Goal: Information Seeking & Learning: Learn about a topic

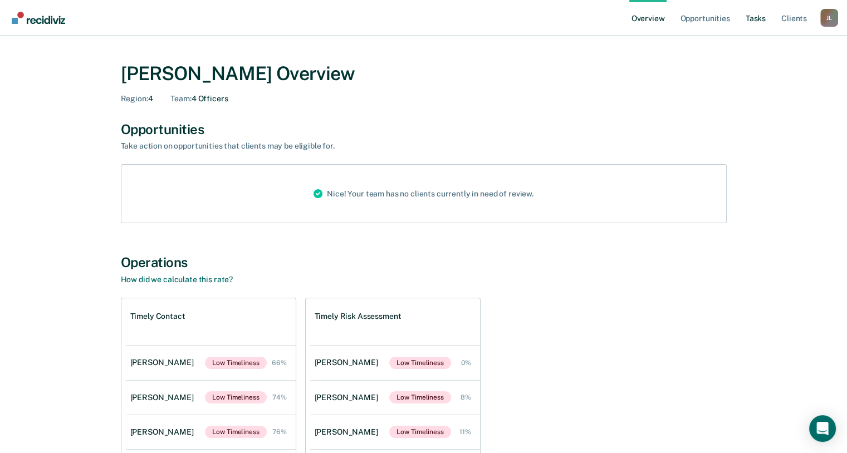
click at [748, 19] on link "Tasks" at bounding box center [755, 18] width 24 height 36
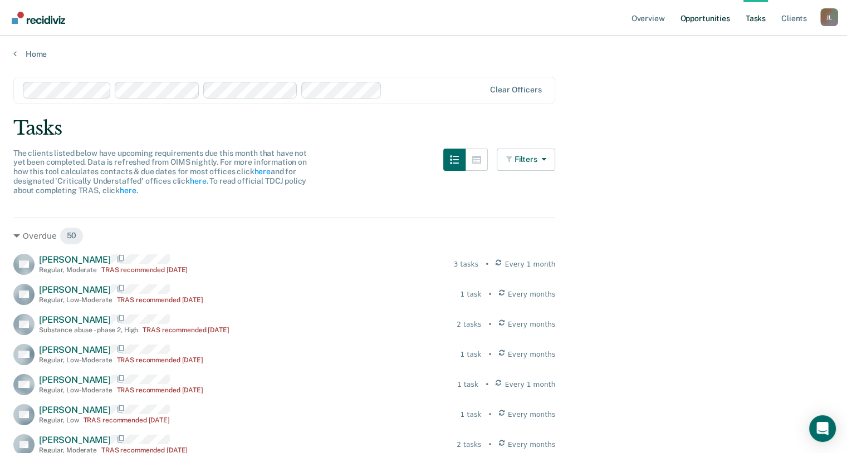
click at [704, 23] on link "Opportunities" at bounding box center [705, 18] width 54 height 36
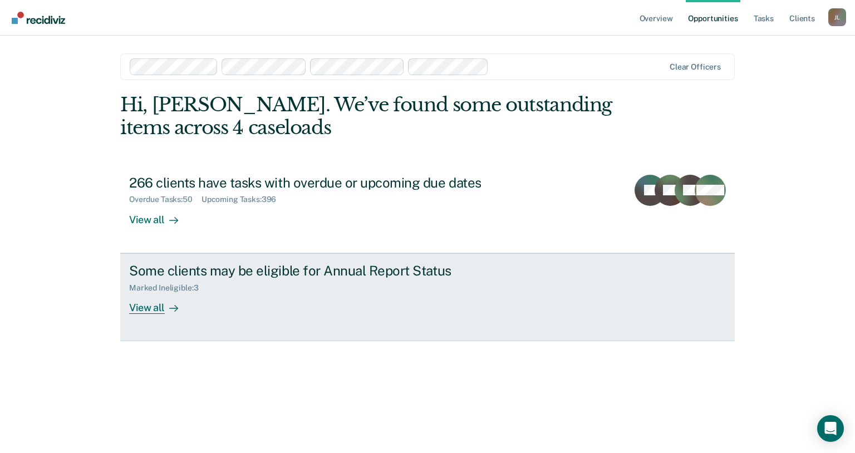
click at [148, 311] on div "View all" at bounding box center [160, 303] width 62 height 22
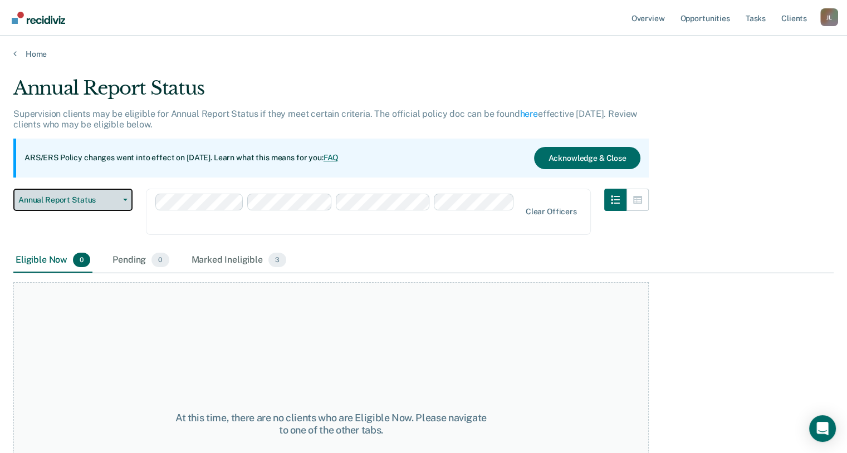
click at [109, 201] on span "Annual Report Status" at bounding box center [68, 199] width 100 height 9
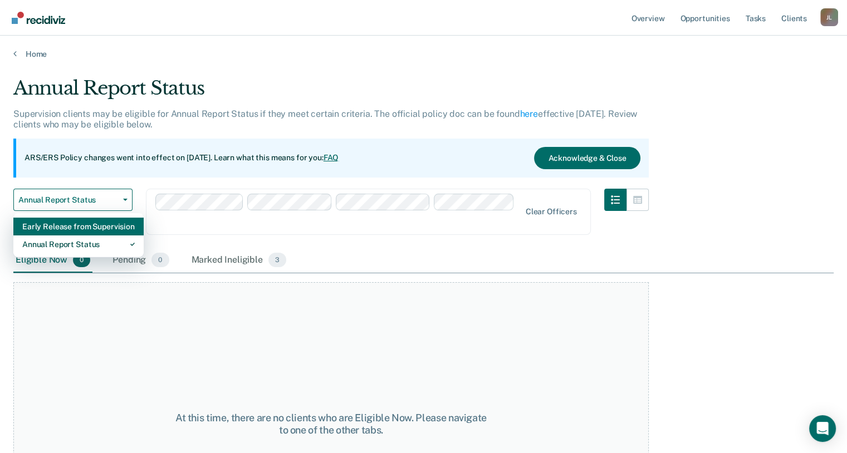
click at [92, 228] on div "Early Release from Supervision" at bounding box center [78, 227] width 112 height 18
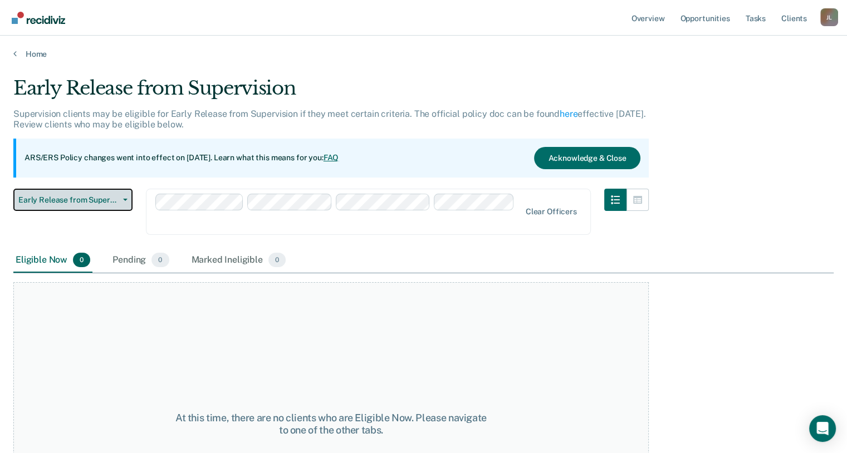
click at [107, 205] on button "Early Release from Supervision" at bounding box center [72, 200] width 119 height 22
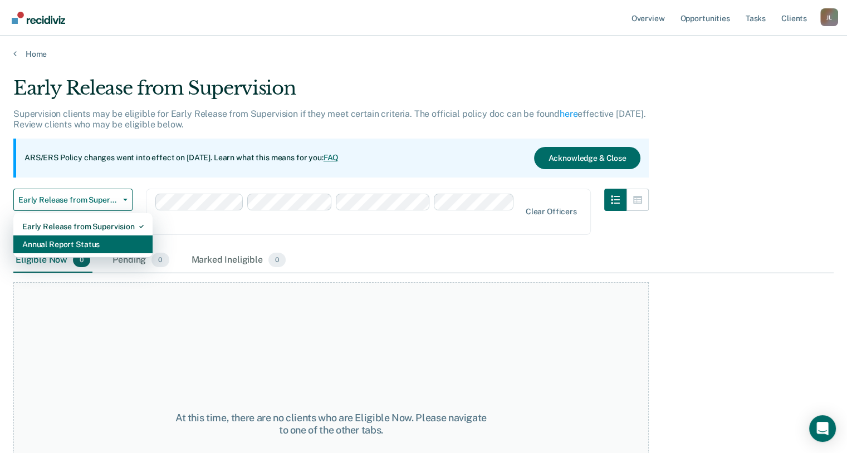
click at [95, 241] on div "Annual Report Status" at bounding box center [82, 245] width 121 height 18
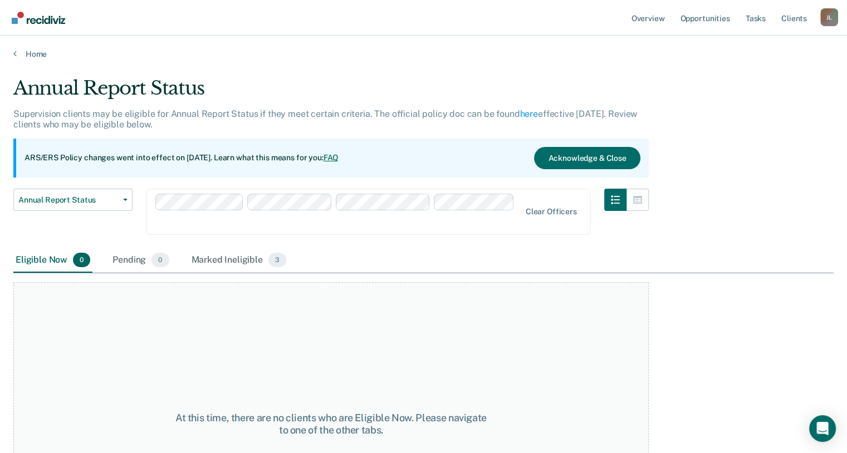
click at [11, 56] on div "Home" at bounding box center [423, 47] width 847 height 23
click at [18, 54] on link "Home" at bounding box center [423, 54] width 820 height 10
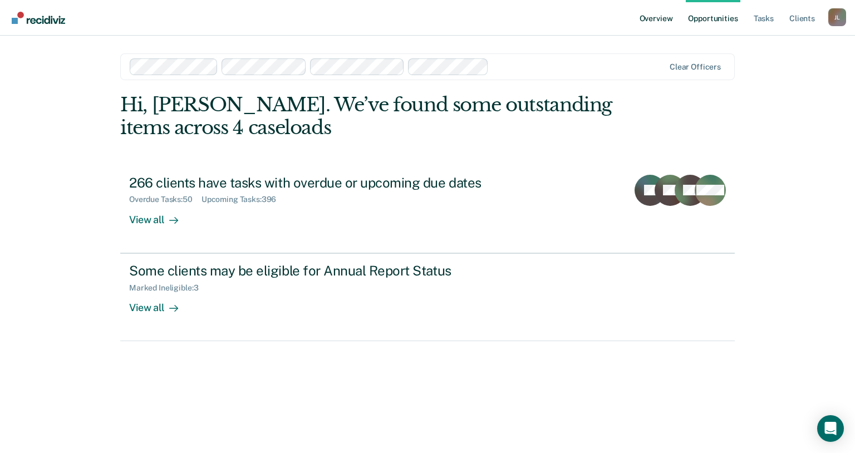
click at [661, 19] on link "Overview" at bounding box center [657, 18] width 38 height 36
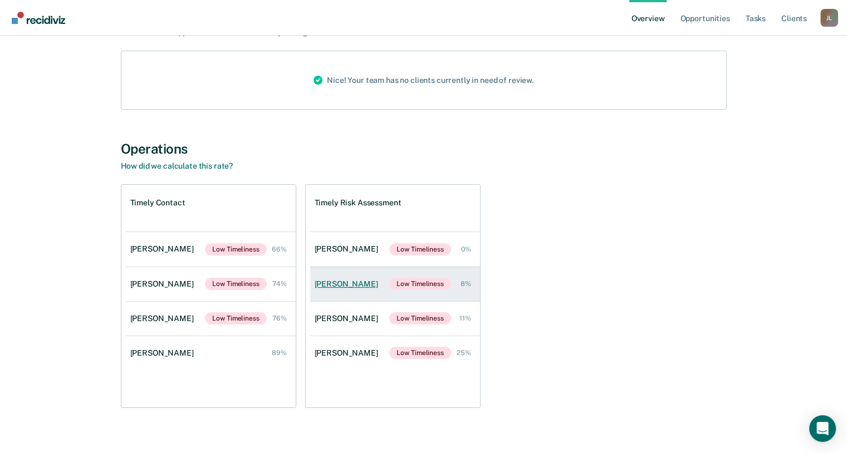
scroll to position [126, 0]
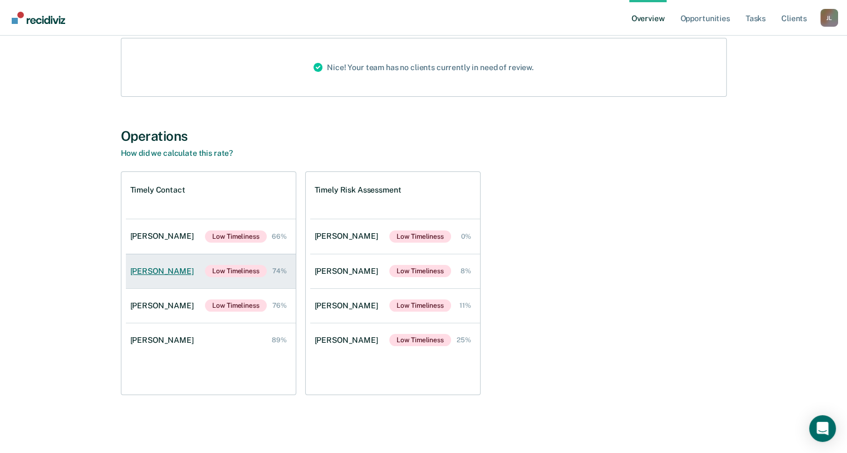
click at [156, 275] on link "[PERSON_NAME] Low Timeliness 74%" at bounding box center [211, 271] width 170 height 35
